Goal: Check status

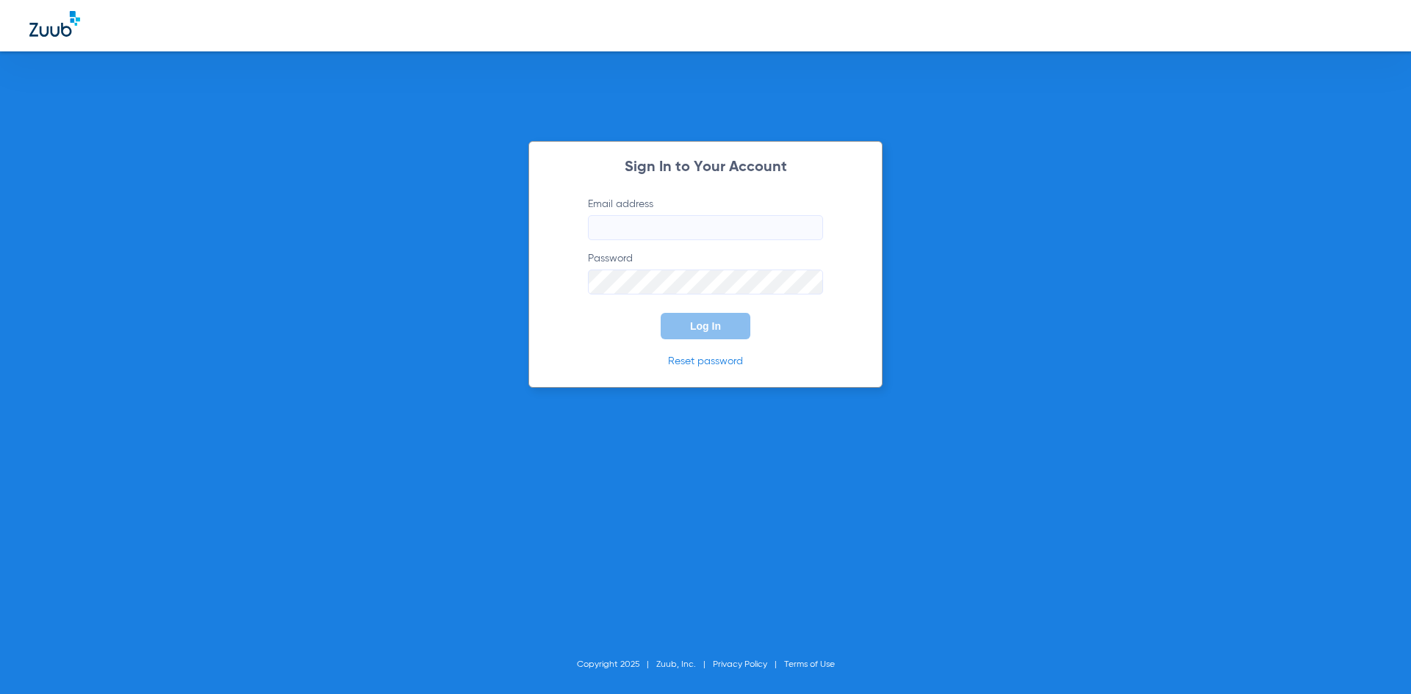
click at [663, 231] on input "Email address" at bounding box center [705, 227] width 235 height 25
type input "[EMAIL_ADDRESS][DOMAIN_NAME]"
click at [661, 313] on button "Log In" at bounding box center [706, 326] width 90 height 26
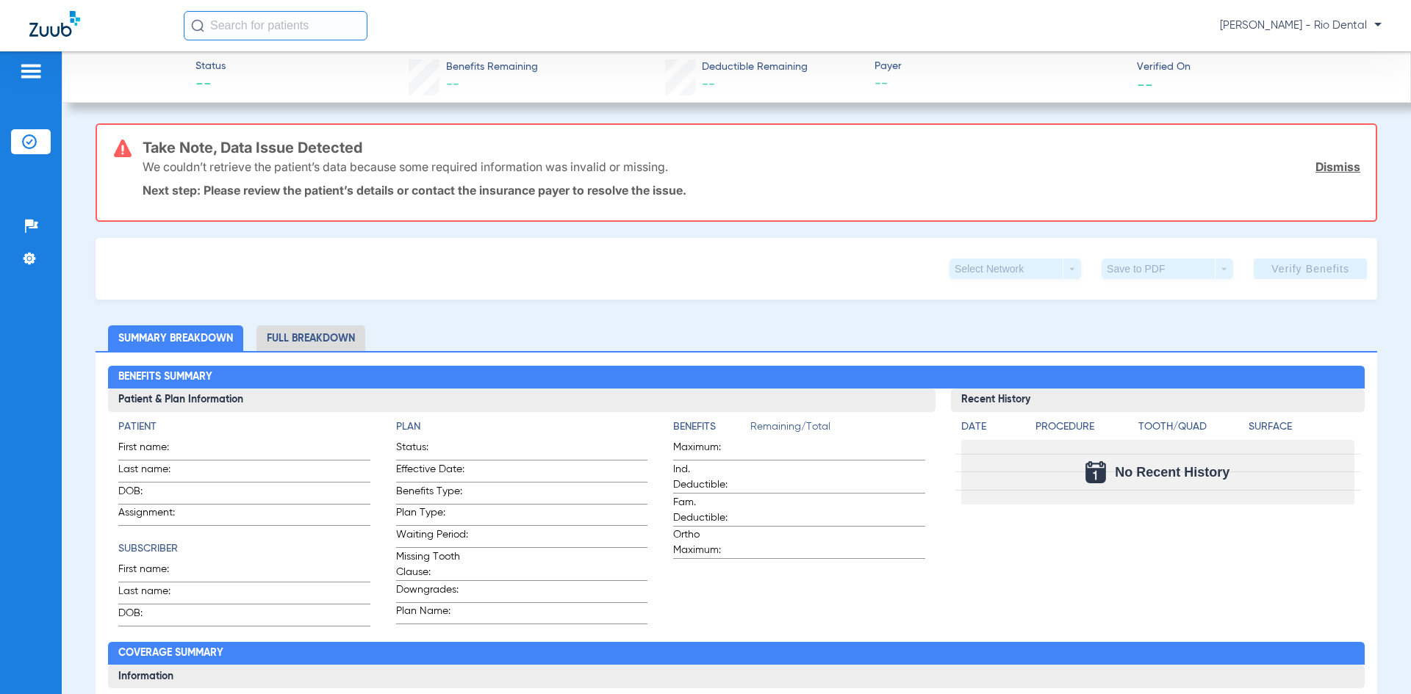
click at [336, 24] on input "text" at bounding box center [276, 25] width 184 height 29
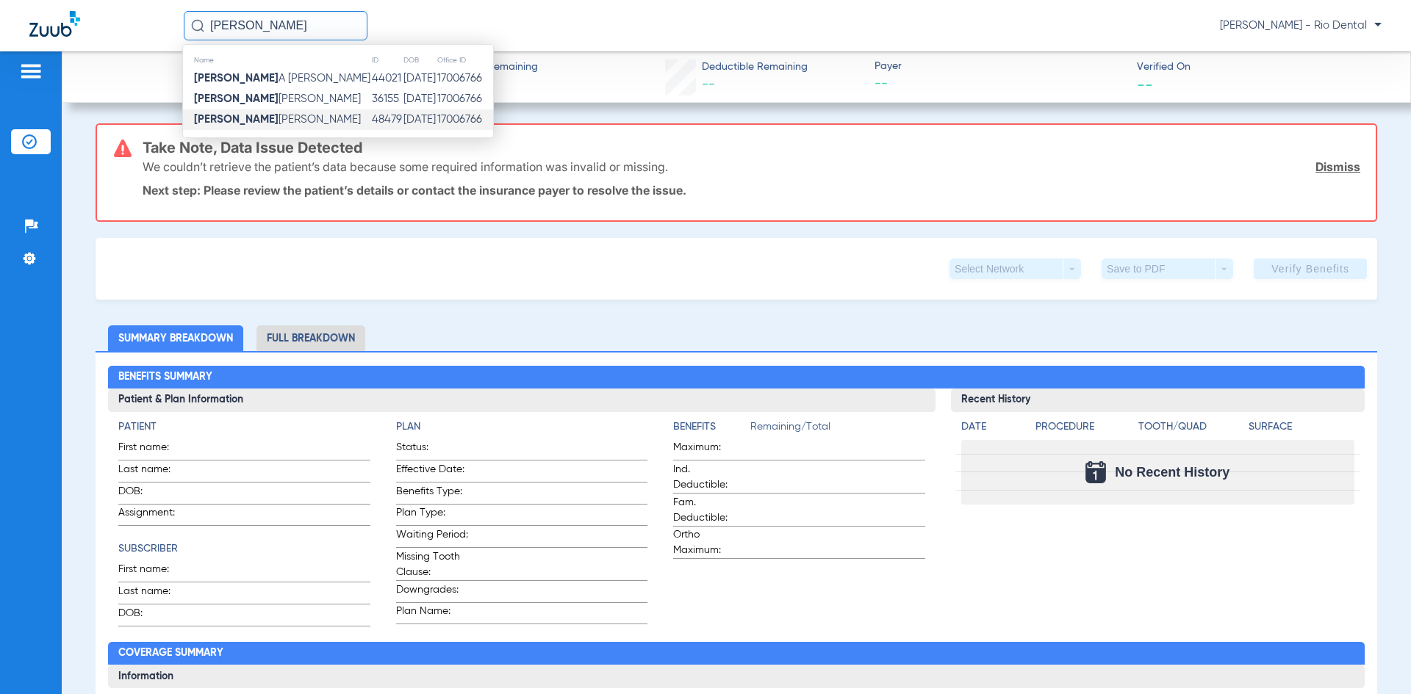
type input "[PERSON_NAME]"
click at [287, 116] on td "[PERSON_NAME]" at bounding box center [277, 119] width 188 height 21
